Goal: Information Seeking & Learning: Learn about a topic

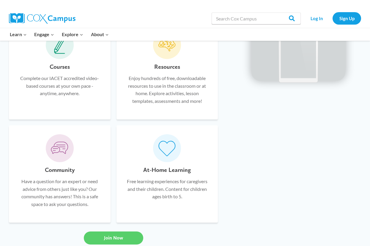
scroll to position [396, 0]
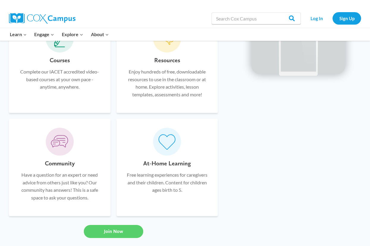
click at [58, 60] on h6 "Courses" at bounding box center [60, 60] width 20 height 9
click at [58, 80] on p "Complete our IACET accredited video-based courses at your own pace - anytime, a…" at bounding box center [60, 79] width 84 height 23
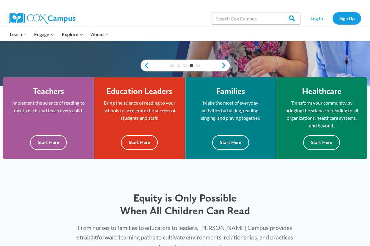
scroll to position [138, 0]
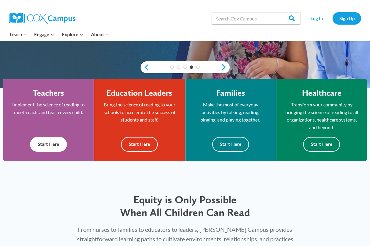
click at [42, 141] on button "Start Here" at bounding box center [48, 144] width 37 height 15
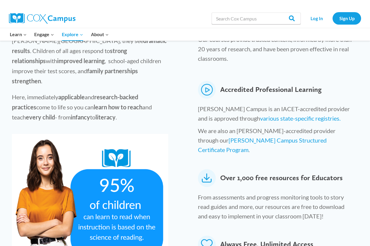
scroll to position [256, 0]
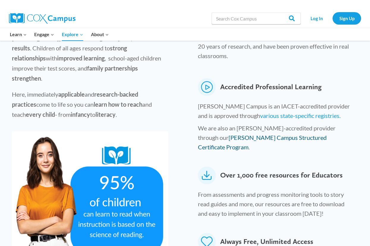
click at [280, 134] on link "Cox Campus Structured Certificate Program" at bounding box center [262, 142] width 129 height 17
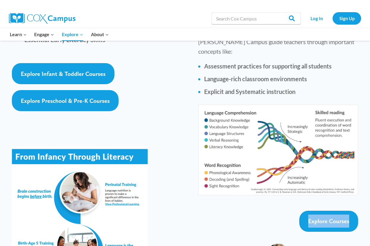
scroll to position [985, 0]
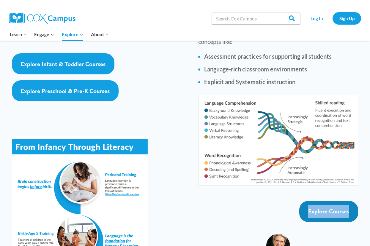
click at [327, 208] on span "Explore Courses" at bounding box center [328, 211] width 41 height 7
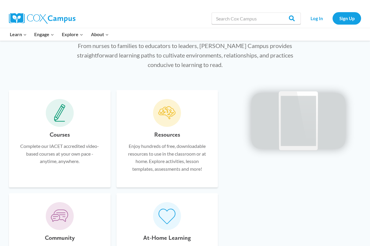
scroll to position [362, 0]
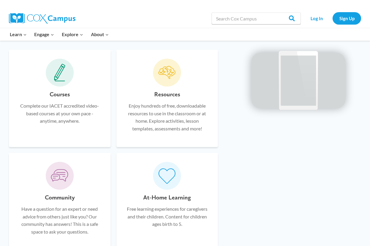
click at [57, 102] on p "Complete our IACET accredited video-based courses at your own pace - anytime, a…" at bounding box center [60, 113] width 84 height 23
drag, startPoint x: 57, startPoint y: 108, endPoint x: 82, endPoint y: 111, distance: 25.0
click at [58, 109] on p "Complete our IACET accredited video-based courses at your own pace - anytime, a…" at bounding box center [60, 113] width 84 height 23
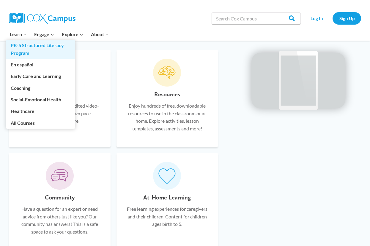
click at [23, 45] on link "PK-5 Structured Literacy Program" at bounding box center [40, 49] width 69 height 19
